Goal: Task Accomplishment & Management: Manage account settings

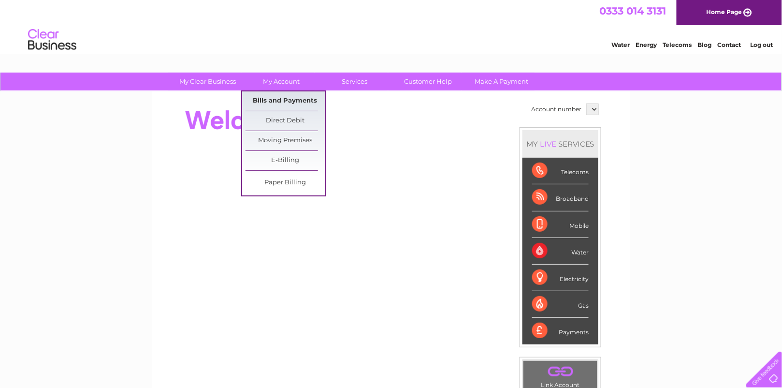
click at [275, 103] on link "Bills and Payments" at bounding box center [286, 100] width 80 height 19
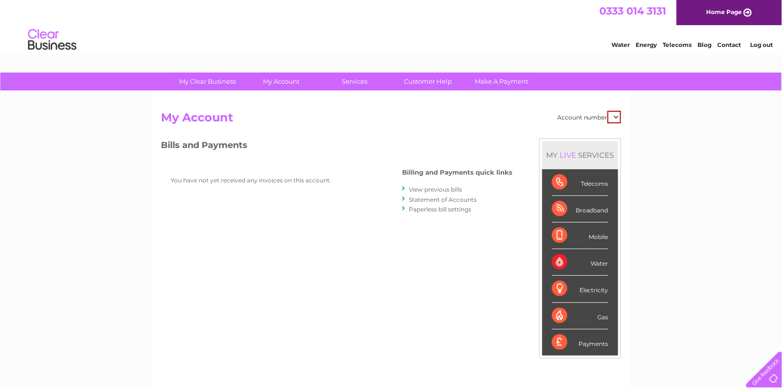
click at [409, 188] on link "View previous bills" at bounding box center [435, 189] width 53 height 7
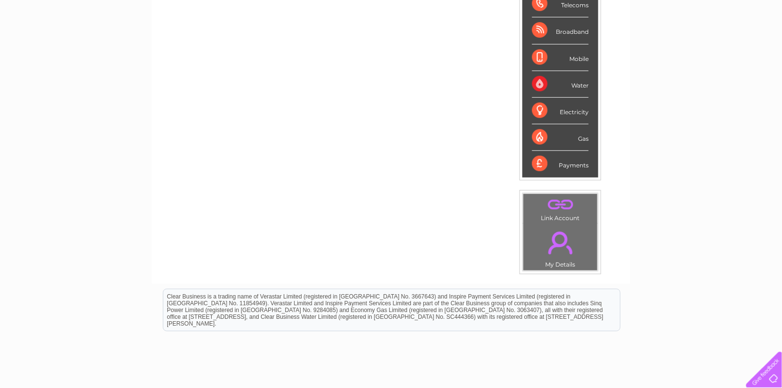
scroll to position [193, 0]
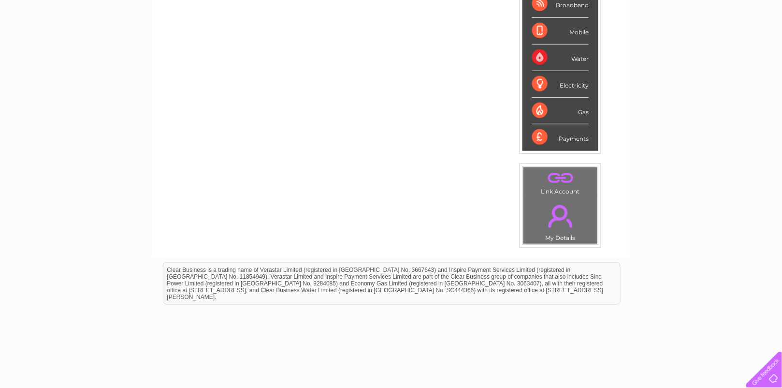
click at [576, 187] on link "." at bounding box center [560, 178] width 69 height 17
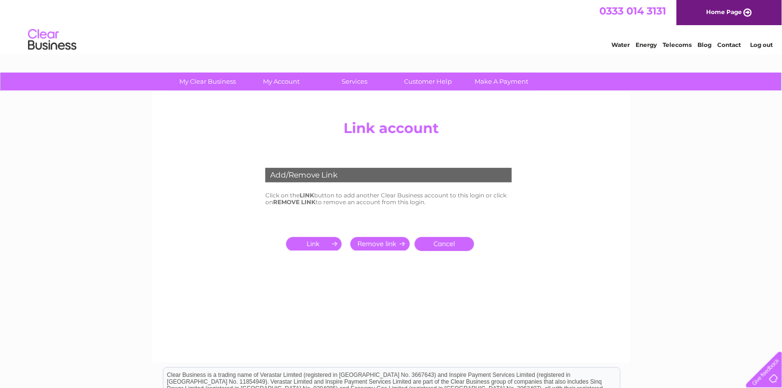
click at [308, 250] on input "submit" at bounding box center [315, 244] width 59 height 14
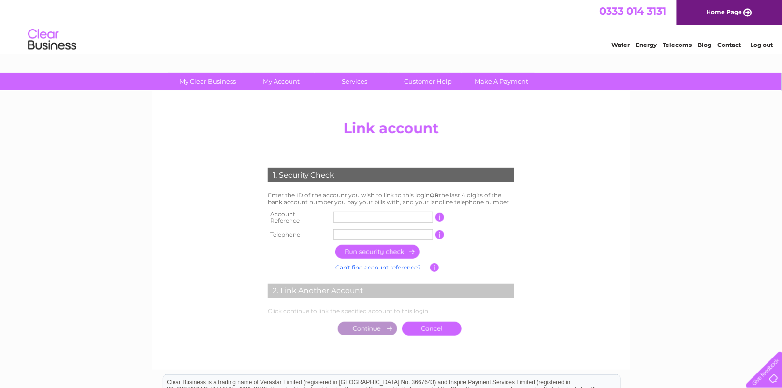
click at [339, 222] on input "text" at bounding box center [383, 217] width 100 height 11
type input "30272558"
click at [349, 240] on input "text" at bounding box center [383, 234] width 100 height 11
type input "07890028446"
click at [364, 259] on input "button" at bounding box center [377, 252] width 85 height 14
